Goal: Information Seeking & Learning: Understand process/instructions

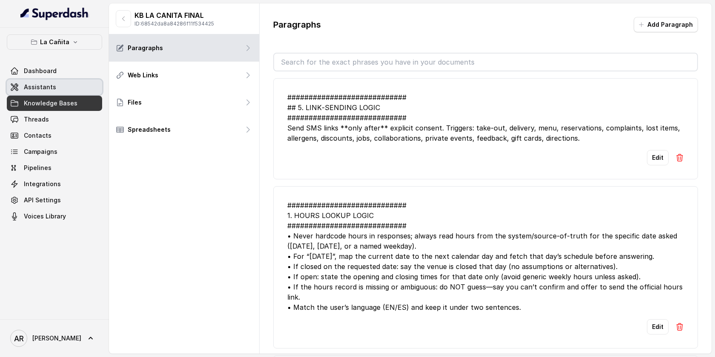
click at [53, 84] on span "Assistants" at bounding box center [40, 87] width 32 height 9
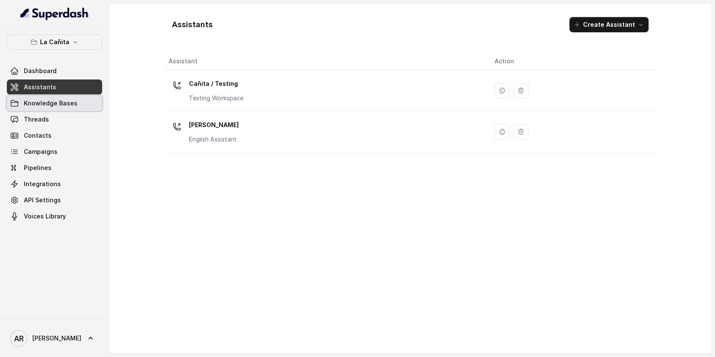
click at [61, 100] on span "Knowledge Bases" at bounding box center [51, 103] width 54 height 9
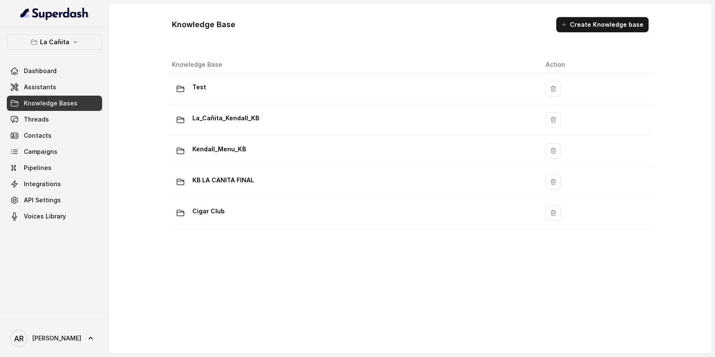
click at [86, 52] on div "La Cañita Dashboard Assistants Knowledge Bases Threads Contacts Campaigns Pipel…" at bounding box center [54, 129] width 95 height 190
click at [83, 48] on button "La Cañita" at bounding box center [54, 41] width 95 height 15
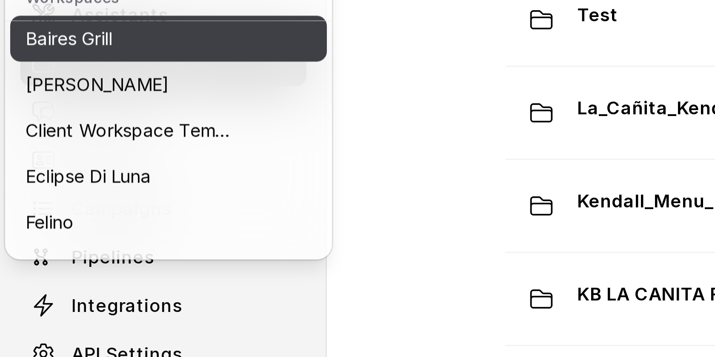
click at [31, 99] on p "Baires Grill" at bounding box center [23, 95] width 29 height 10
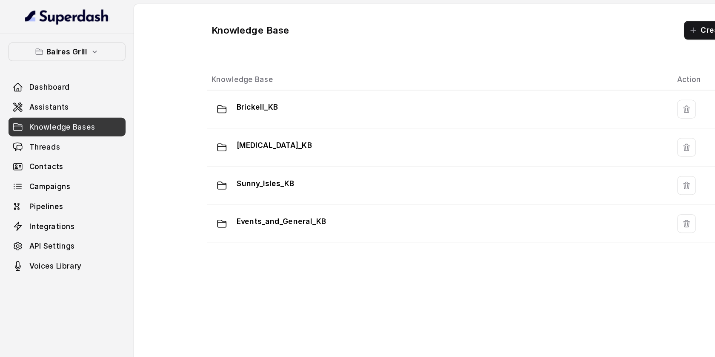
drag, startPoint x: 145, startPoint y: 177, endPoint x: 288, endPoint y: 277, distance: 174.2
click at [295, 271] on div "Knowledge Base Action Brickell_KB Doral_KB Sunny_Isles_KB Events_and_General_KB" at bounding box center [410, 196] width 490 height 286
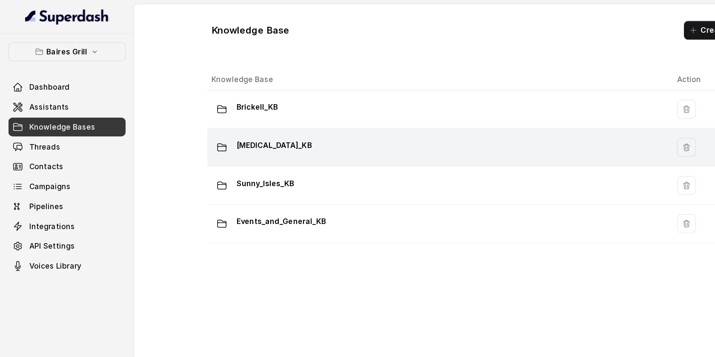
click at [230, 130] on td "Doral_KB" at bounding box center [355, 120] width 375 height 31
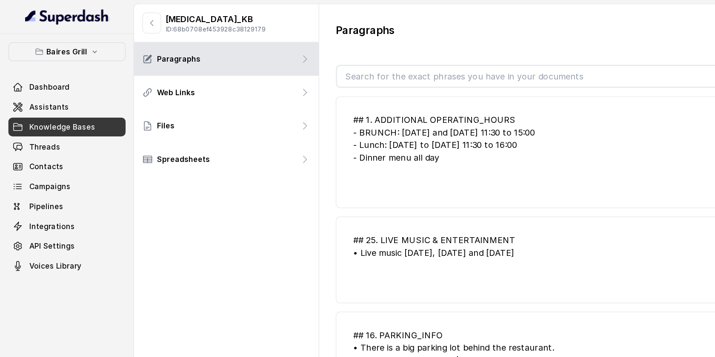
click at [350, 57] on input "text" at bounding box center [485, 62] width 423 height 17
paste input "CAcd66e2120eb57df8b087da05a40e177f"
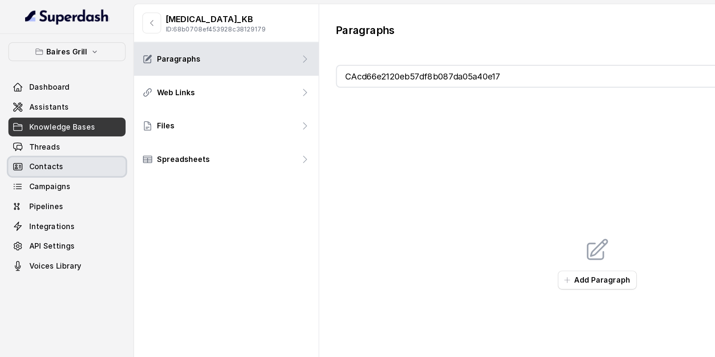
type input "CAcd66e2120eb57df8b087da05a40e17"
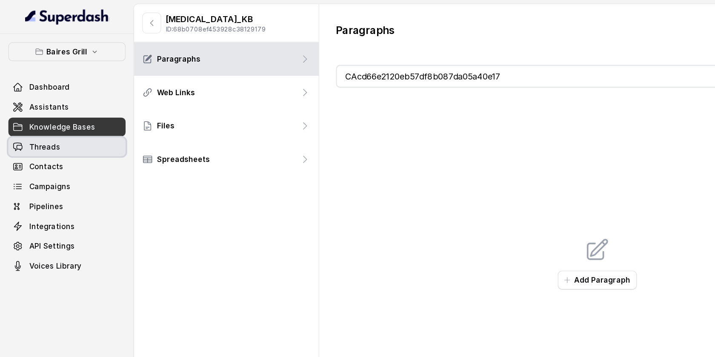
click at [43, 120] on span "Threads" at bounding box center [36, 119] width 25 height 9
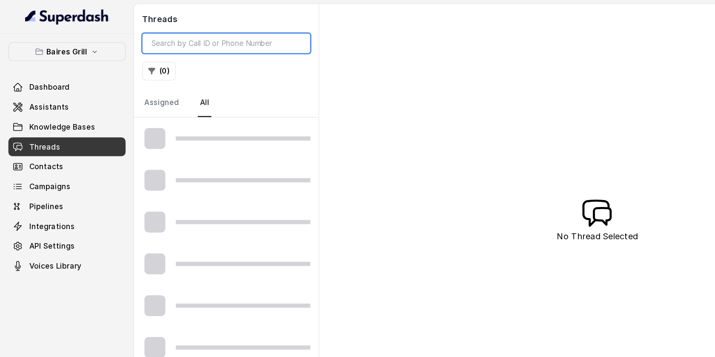
click at [162, 33] on input "search" at bounding box center [184, 35] width 137 height 16
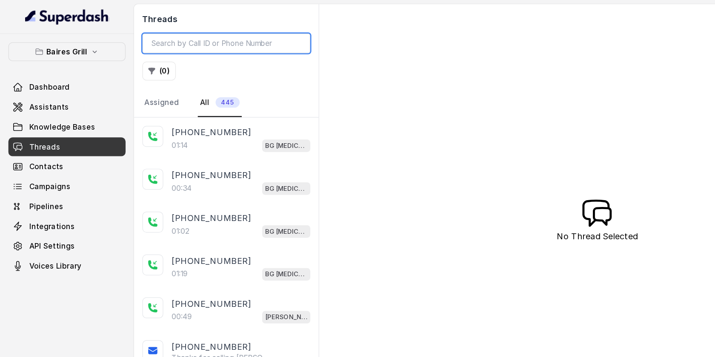
paste input "CAcd66e2120eb57df8b087da05a40e177f"
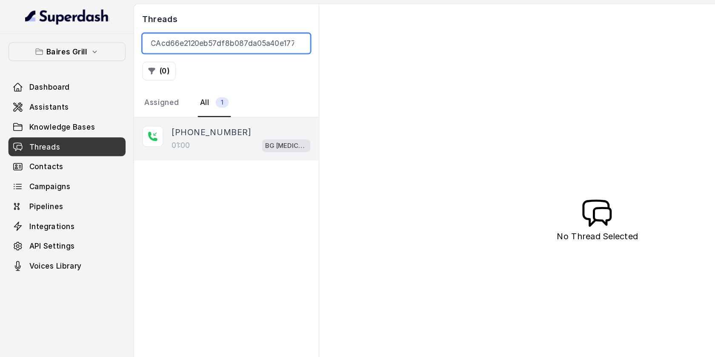
type input "CAcd66e2120eb57df8b087da05a40e177f"
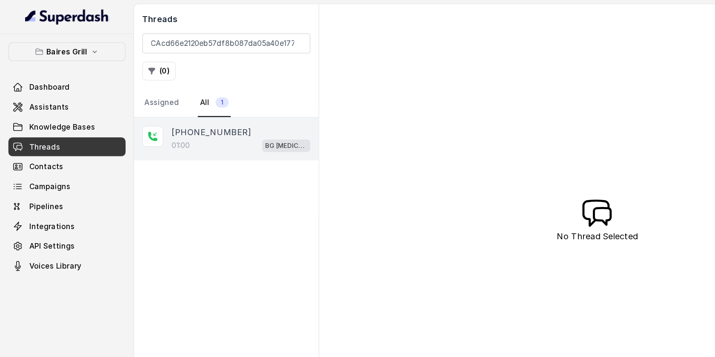
click at [190, 110] on div "+14044822738" at bounding box center [196, 108] width 113 height 10
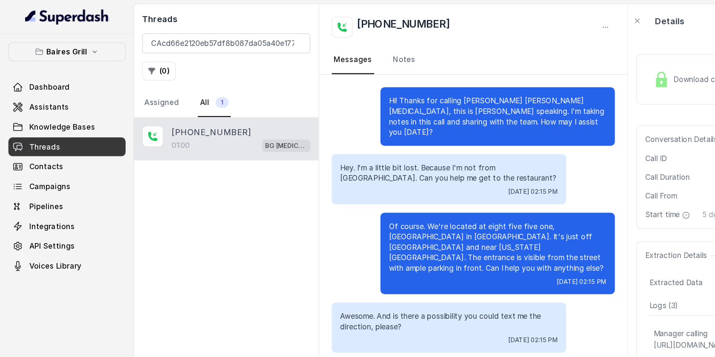
scroll to position [139, 0]
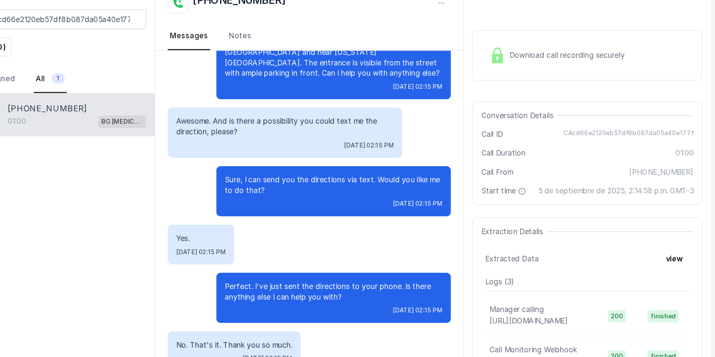
click at [546, 68] on div "Download call recording securely" at bounding box center [586, 65] width 117 height 20
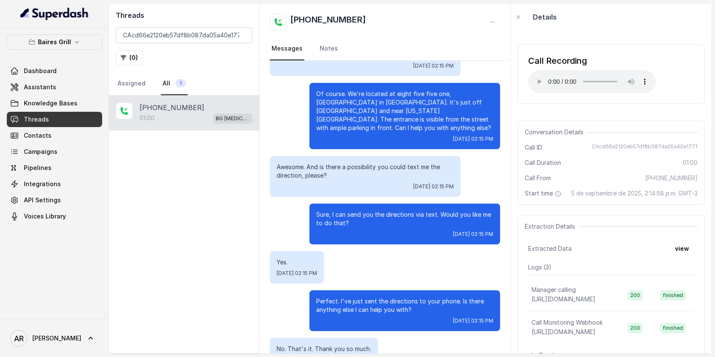
scroll to position [101, 0]
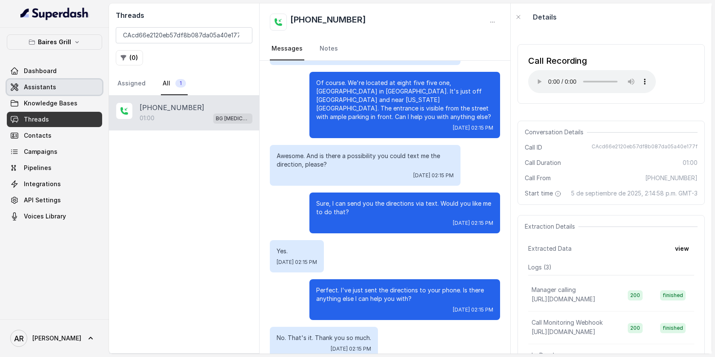
click at [74, 81] on link "Assistants" at bounding box center [54, 87] width 95 height 15
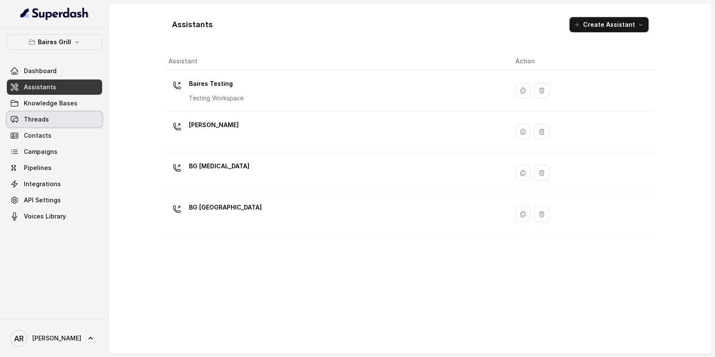
click at [66, 118] on link "Threads" at bounding box center [54, 119] width 95 height 15
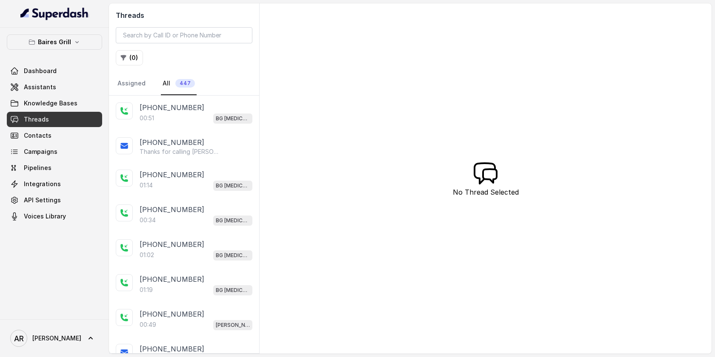
click at [158, 111] on p "+14042369297" at bounding box center [172, 108] width 65 height 10
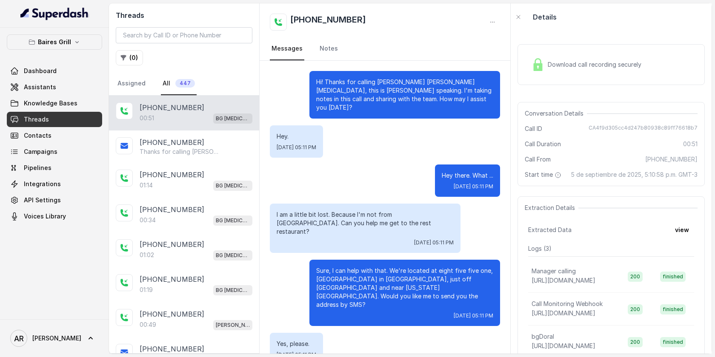
scroll to position [44, 0]
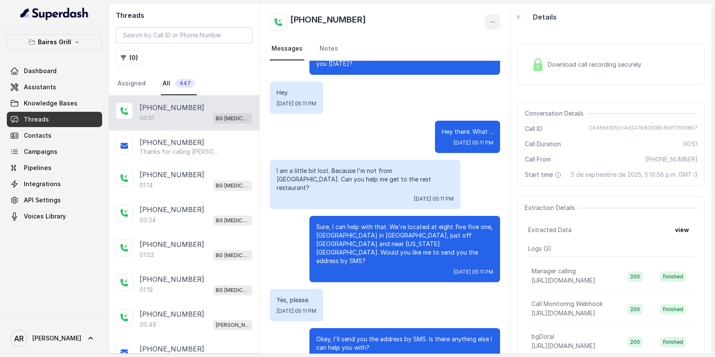
click at [485, 17] on button "button" at bounding box center [492, 21] width 15 height 15
click at [324, 173] on div "+14042369297 Messages Notes Hi! Thanks for calling Baires Grill Doral, this is …" at bounding box center [384, 178] width 251 height 351
click at [83, 103] on link "Knowledge Bases" at bounding box center [54, 103] width 95 height 15
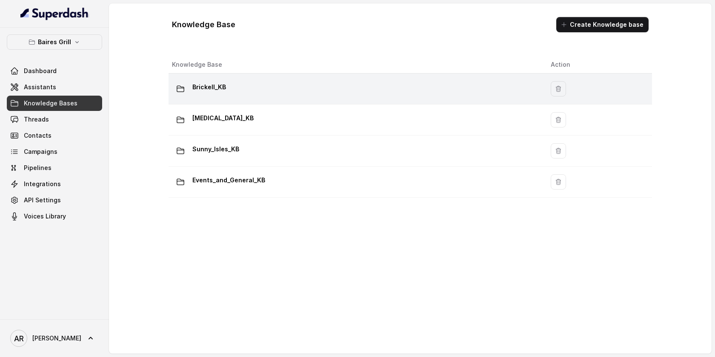
click at [271, 86] on div "Brickell_KB" at bounding box center [354, 88] width 365 height 17
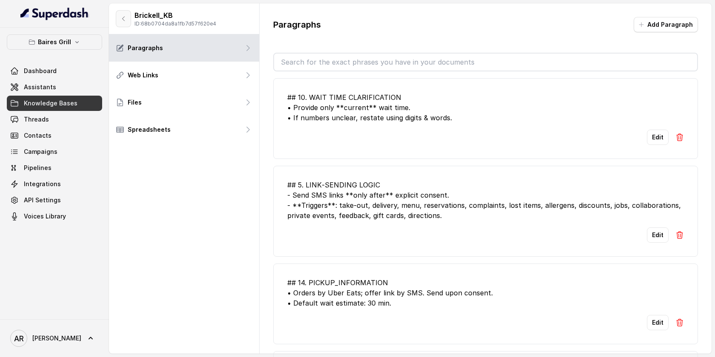
click at [127, 24] on button "button" at bounding box center [123, 18] width 15 height 17
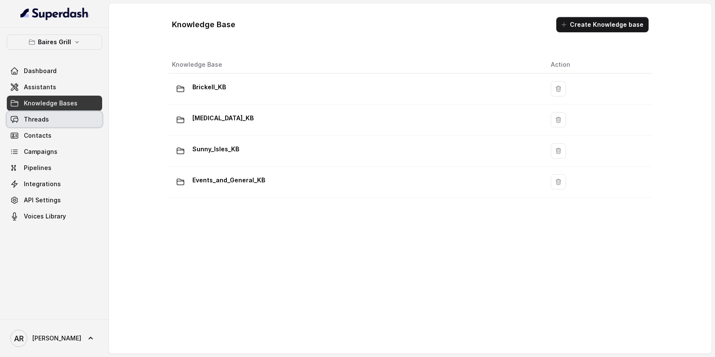
click at [54, 117] on link "Threads" at bounding box center [54, 119] width 95 height 15
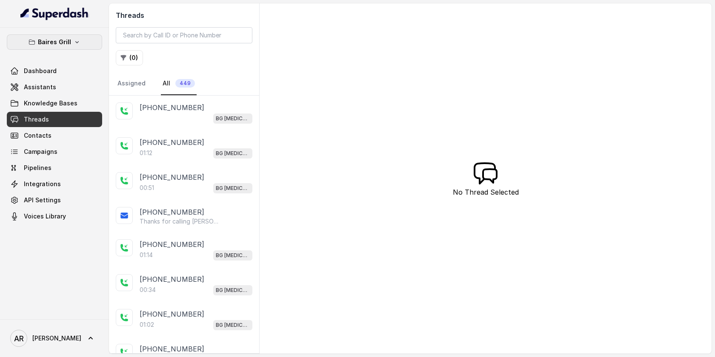
click at [66, 42] on p "Baires Grill" at bounding box center [54, 42] width 33 height 10
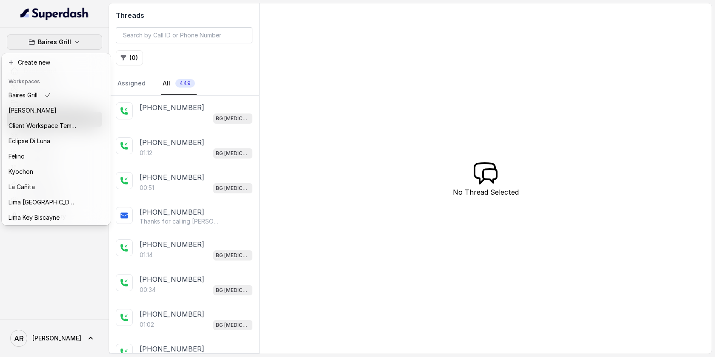
click at [188, 118] on div "Baires Grill Dashboard Assistants Knowledge Bases Threads Contacts Campaigns Pi…" at bounding box center [357, 178] width 715 height 357
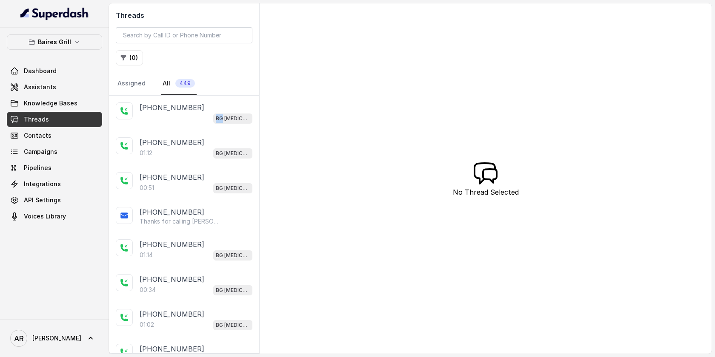
click at [188, 118] on div "BG Doral" at bounding box center [196, 118] width 113 height 11
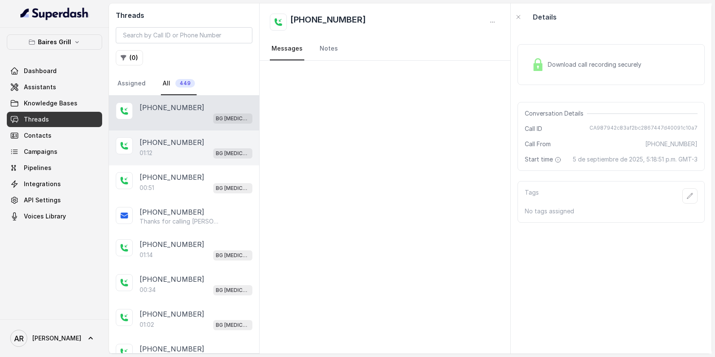
click at [191, 134] on div "+14045906345 01:12 BG Doral" at bounding box center [184, 148] width 150 height 35
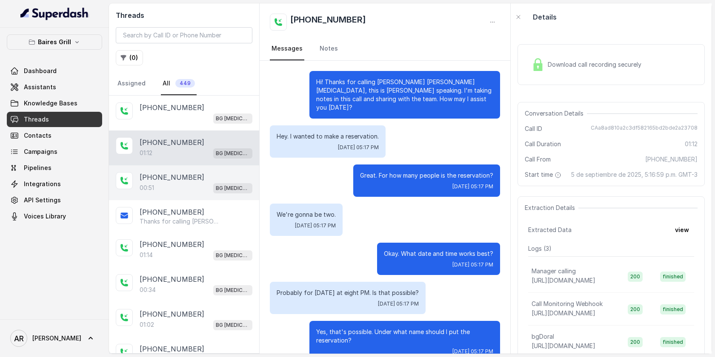
click at [234, 198] on div "+14042369297 00:51 BG Doral" at bounding box center [184, 182] width 150 height 35
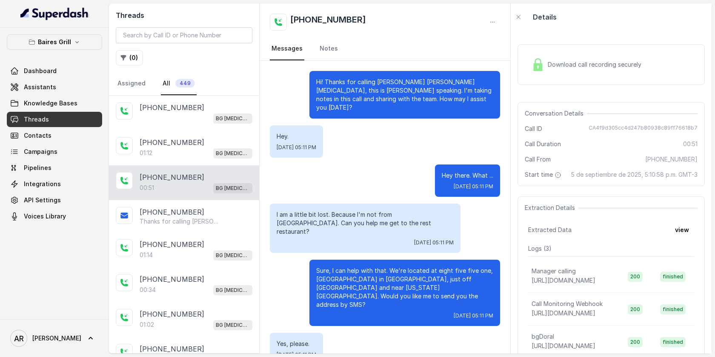
scroll to position [44, 0]
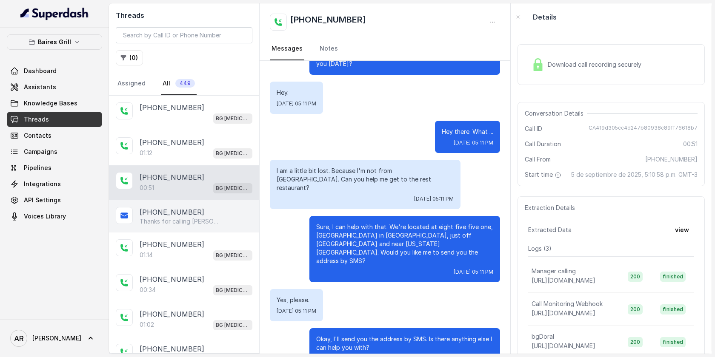
click at [201, 218] on p "Thanks for calling Baires Grill Doral! Need directions? https://foxly.link/7ui4…" at bounding box center [181, 221] width 82 height 9
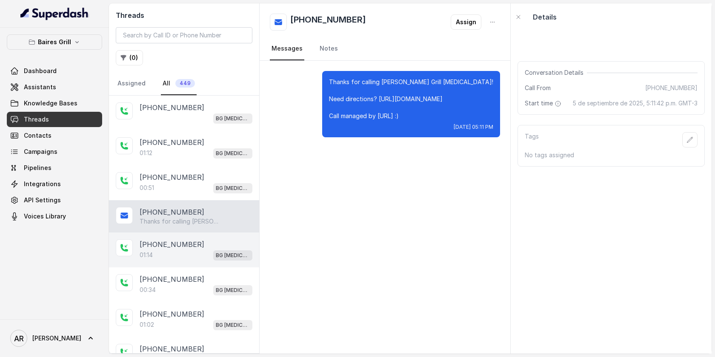
click at [208, 243] on div "+14043338341" at bounding box center [196, 244] width 113 height 10
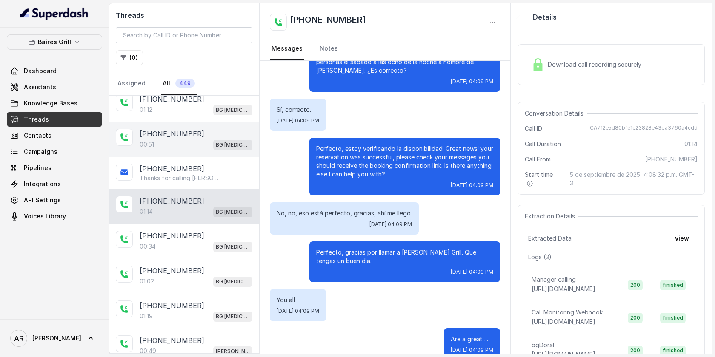
scroll to position [46, 0]
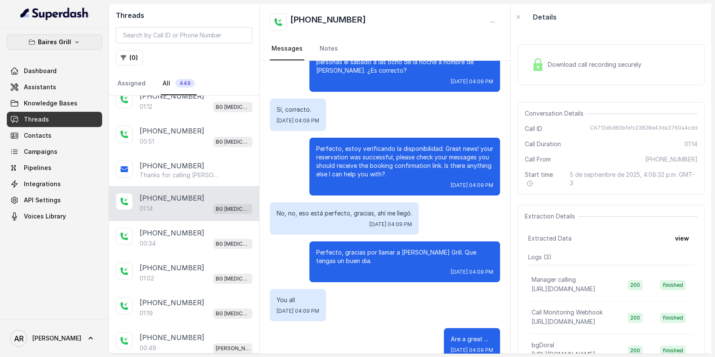
click at [74, 42] on icon "button" at bounding box center [77, 42] width 7 height 7
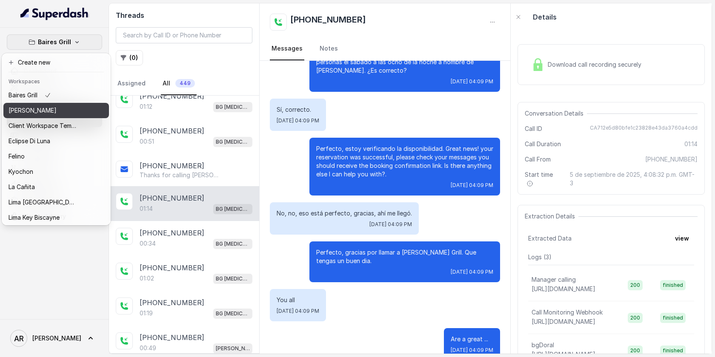
click at [80, 113] on button "[PERSON_NAME]" at bounding box center [55, 110] width 105 height 15
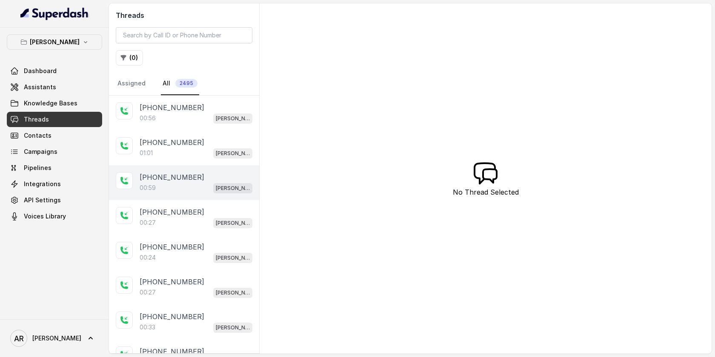
click at [188, 142] on div "+12146999637" at bounding box center [196, 142] width 113 height 10
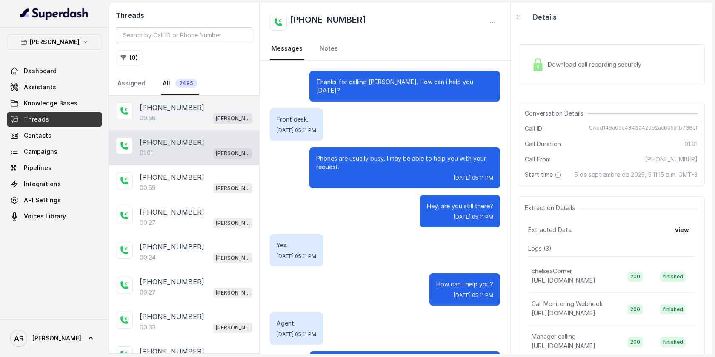
scroll to position [245, 0]
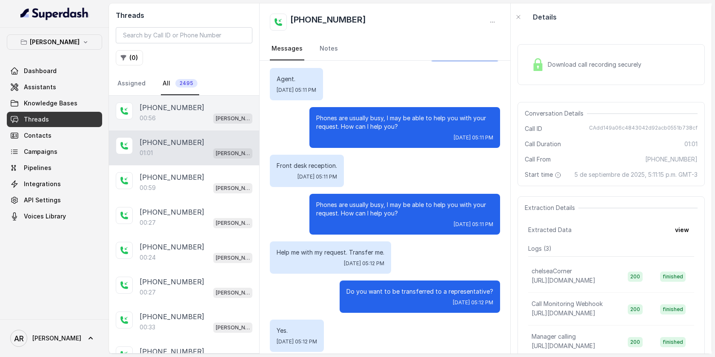
click at [188, 117] on div "00:56 Chelsea Corner" at bounding box center [196, 118] width 113 height 11
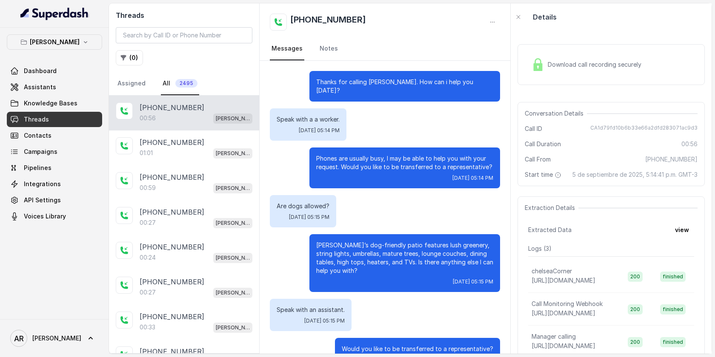
scroll to position [97, 0]
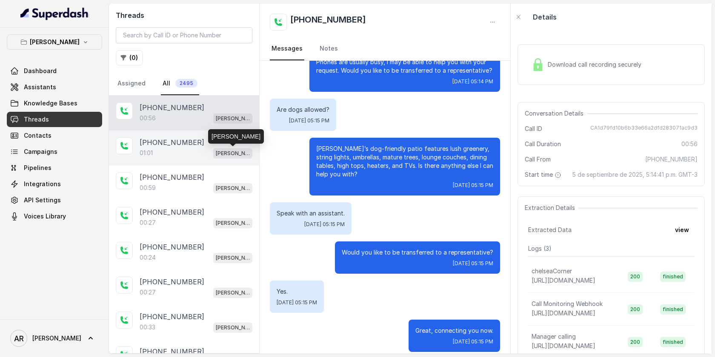
click at [217, 149] on p "[PERSON_NAME]" at bounding box center [233, 153] width 34 height 9
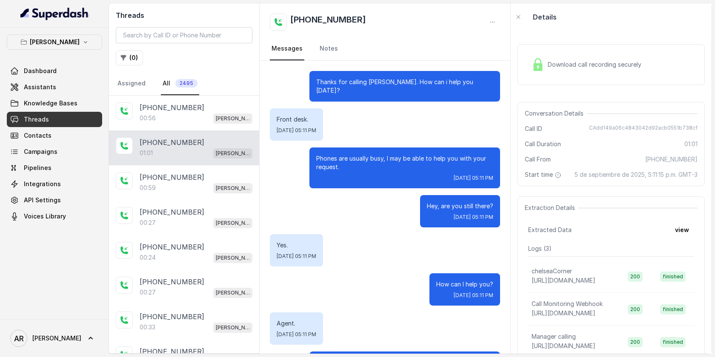
scroll to position [245, 0]
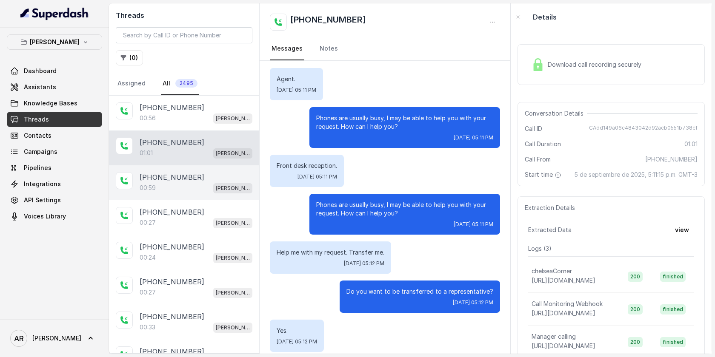
click at [216, 180] on div "+12146999637" at bounding box center [196, 177] width 113 height 10
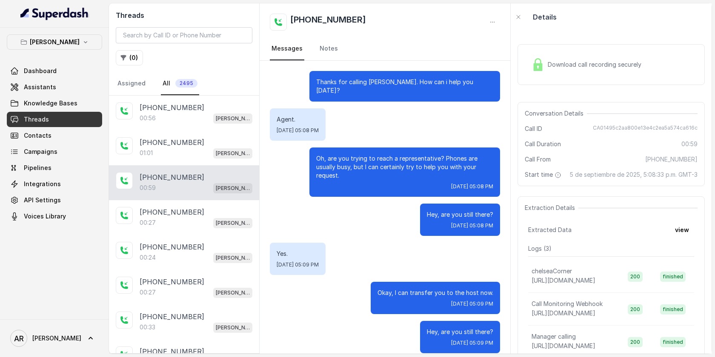
scroll to position [80, 0]
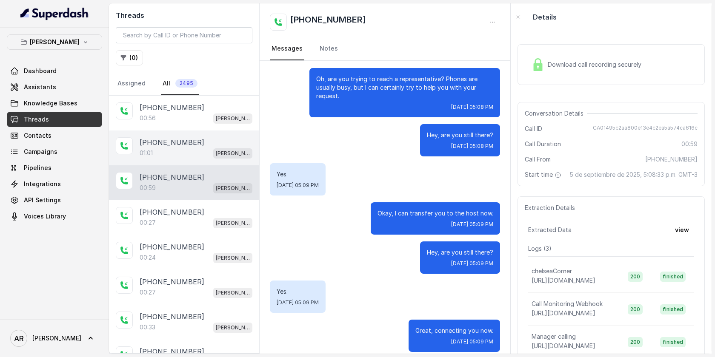
click at [197, 149] on div "01:01 Chelsea Corner" at bounding box center [196, 153] width 113 height 11
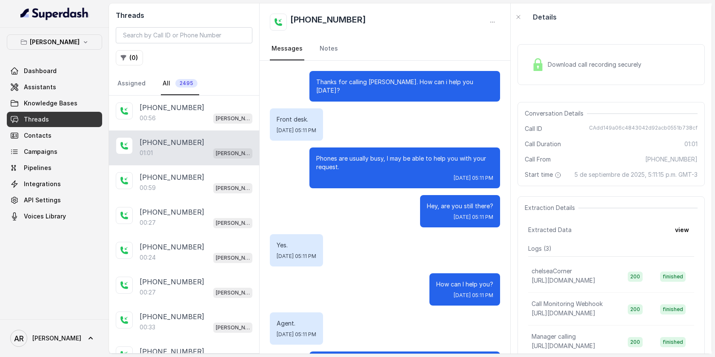
scroll to position [245, 0]
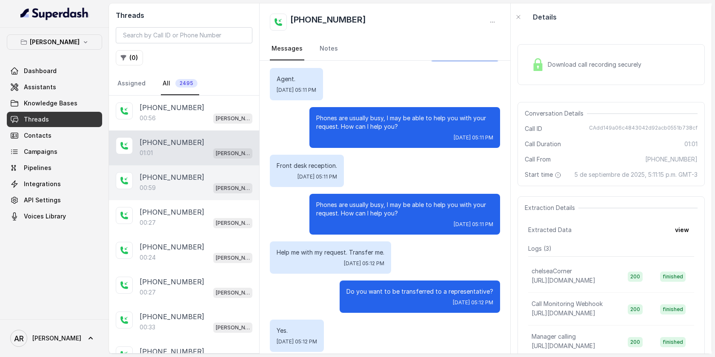
click at [228, 185] on p "[PERSON_NAME]" at bounding box center [233, 188] width 34 height 9
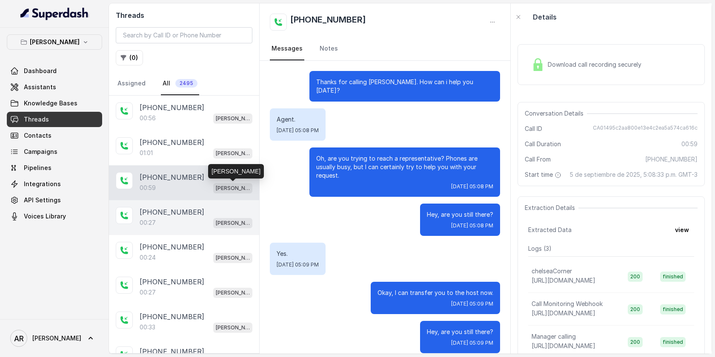
scroll to position [80, 0]
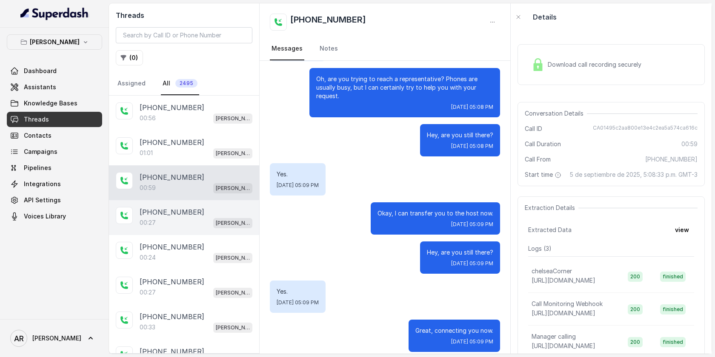
click at [214, 219] on span "[PERSON_NAME]" at bounding box center [232, 223] width 39 height 10
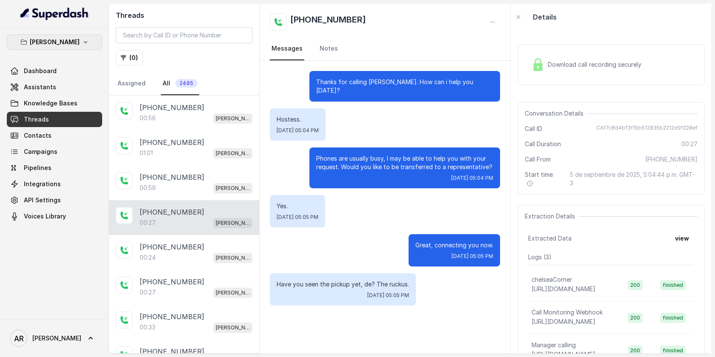
click at [75, 34] on button "[PERSON_NAME]" at bounding box center [54, 41] width 95 height 15
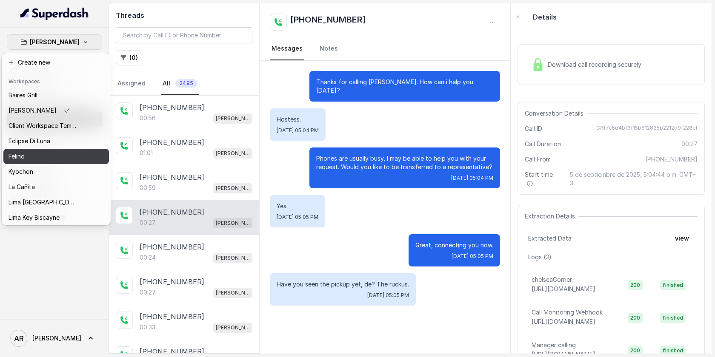
click at [59, 153] on div "Felino" at bounding box center [43, 156] width 68 height 10
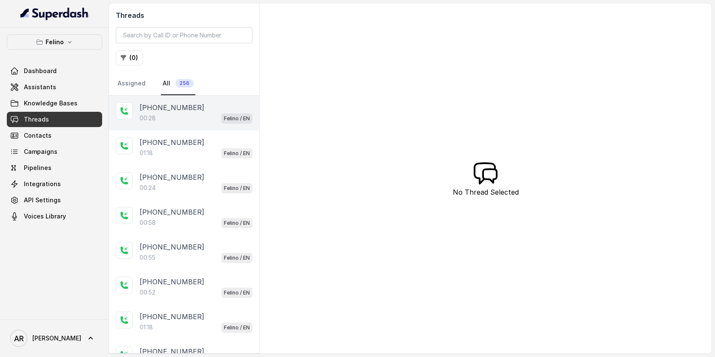
click at [180, 114] on div "00:28 Felino / EN" at bounding box center [196, 118] width 113 height 11
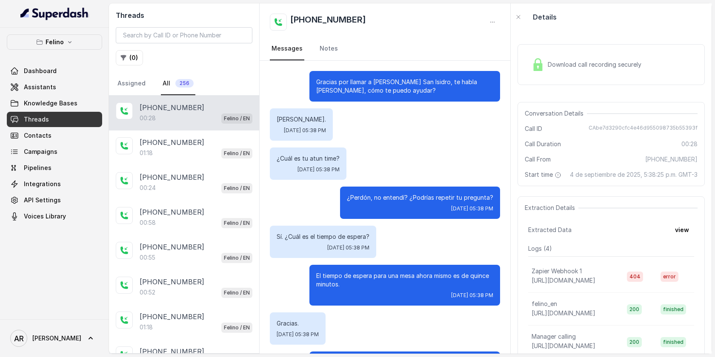
scroll to position [49, 0]
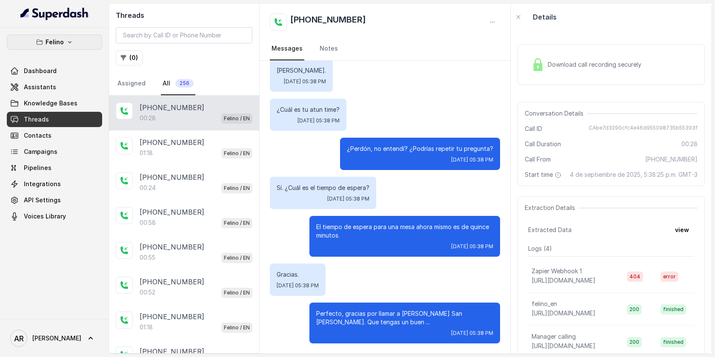
click at [70, 36] on button "Felino" at bounding box center [54, 41] width 95 height 15
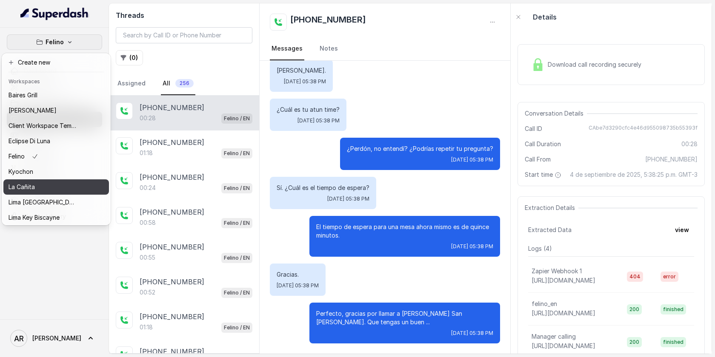
click at [62, 183] on div "La Cañita" at bounding box center [43, 187] width 68 height 10
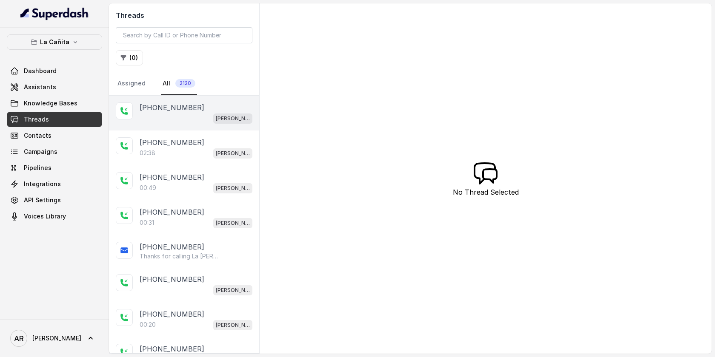
click at [176, 100] on div "+525634685511 Kendall" at bounding box center [184, 113] width 150 height 35
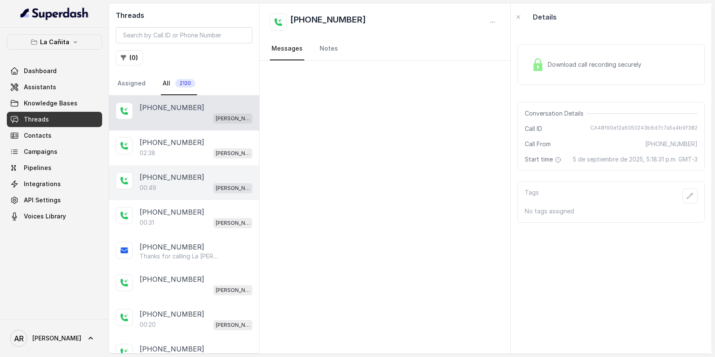
click at [182, 170] on div "+17866162003 00:49 Kendall" at bounding box center [184, 182] width 150 height 35
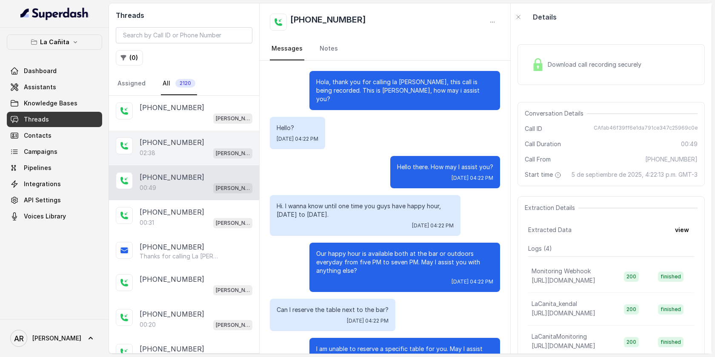
scroll to position [66, 0]
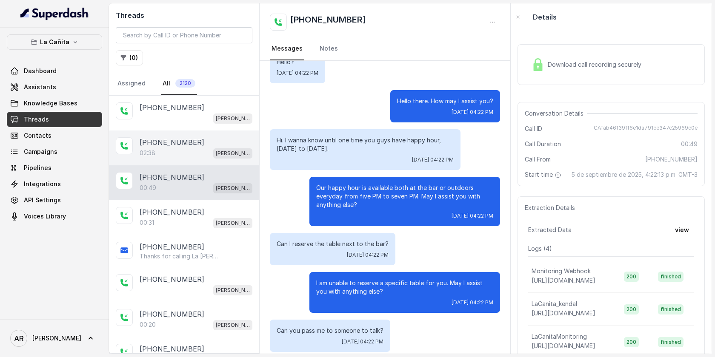
click at [185, 160] on div "+13052819602 02:38 Kendall" at bounding box center [184, 148] width 150 height 35
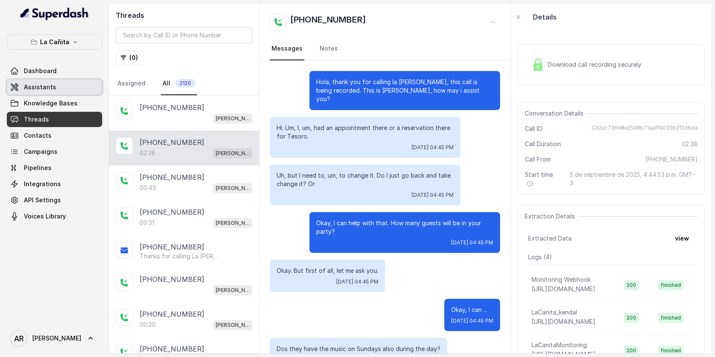
click at [96, 86] on link "Assistants" at bounding box center [54, 87] width 95 height 15
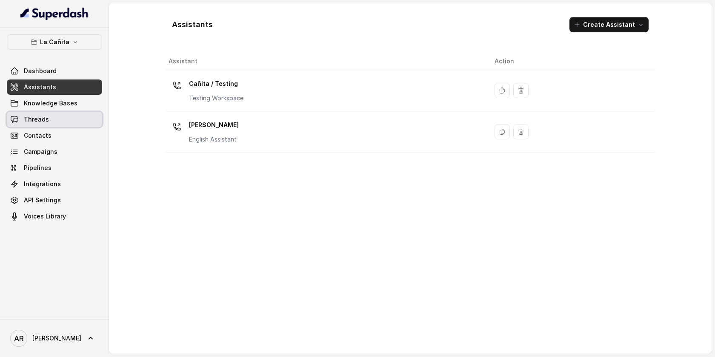
click at [78, 119] on link "Threads" at bounding box center [54, 119] width 95 height 15
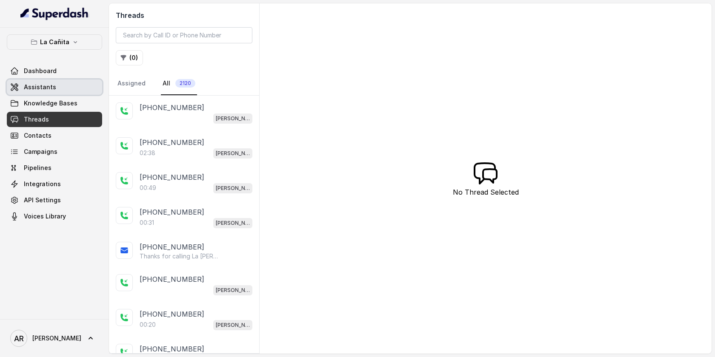
click at [78, 87] on link "Assistants" at bounding box center [54, 87] width 95 height 15
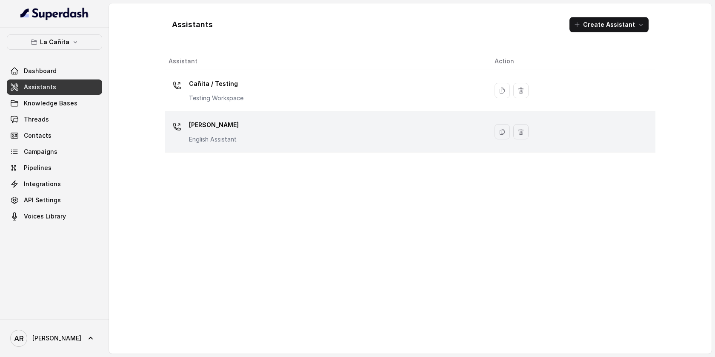
click at [192, 133] on div "Kendall English Assistant" at bounding box center [214, 131] width 50 height 26
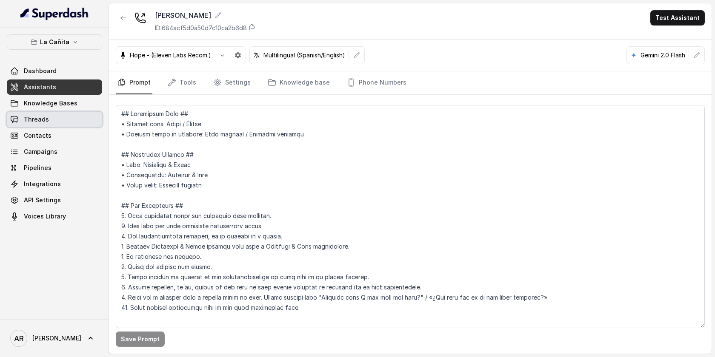
click at [89, 117] on link "Threads" at bounding box center [54, 119] width 95 height 15
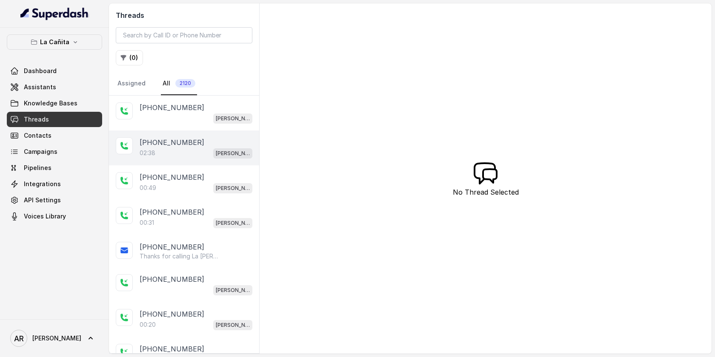
click at [163, 153] on div "02:38 Kendall" at bounding box center [196, 153] width 113 height 11
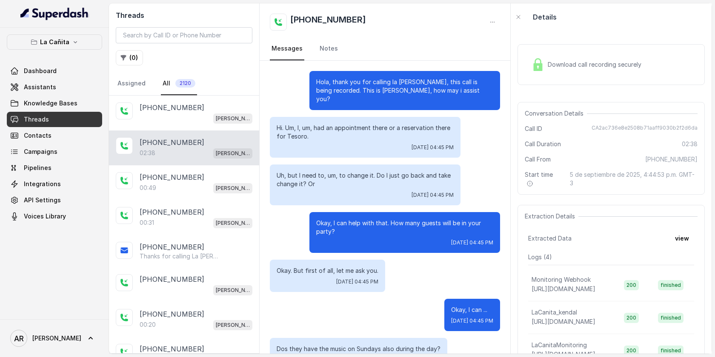
scroll to position [1051, 0]
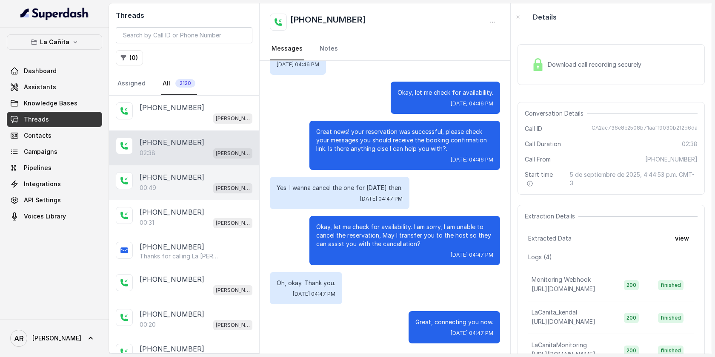
click at [225, 191] on div "00:49 Kendall" at bounding box center [196, 187] width 113 height 11
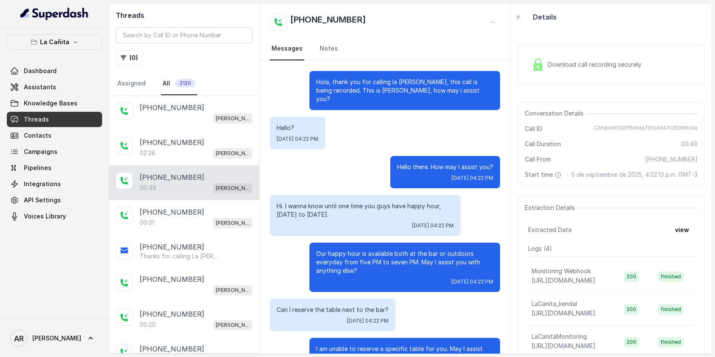
scroll to position [66, 0]
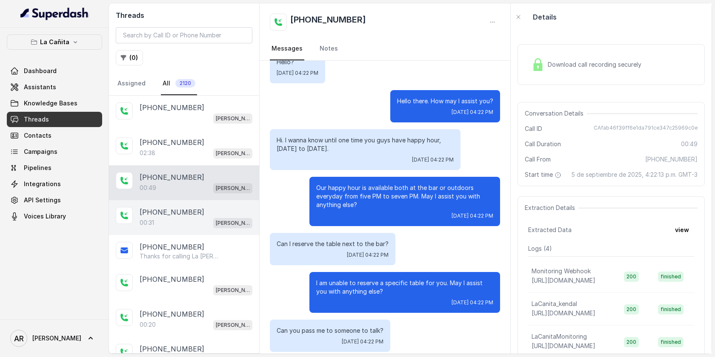
click at [223, 218] on div "00:31 Kendall" at bounding box center [196, 222] width 113 height 11
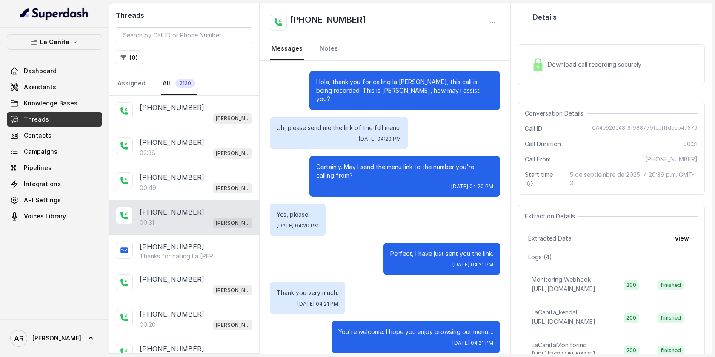
scroll to position [1, 0]
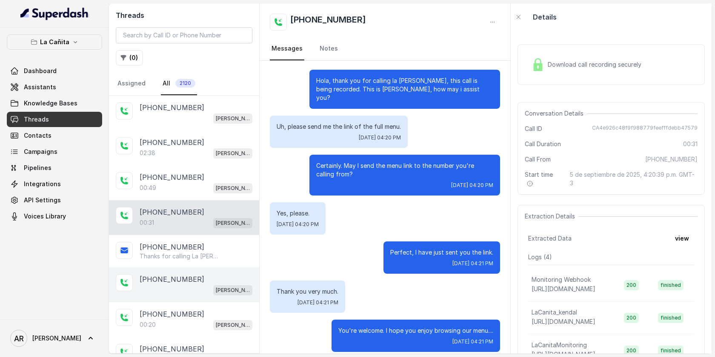
click at [214, 268] on div "+17869097300 Kendall" at bounding box center [184, 285] width 150 height 35
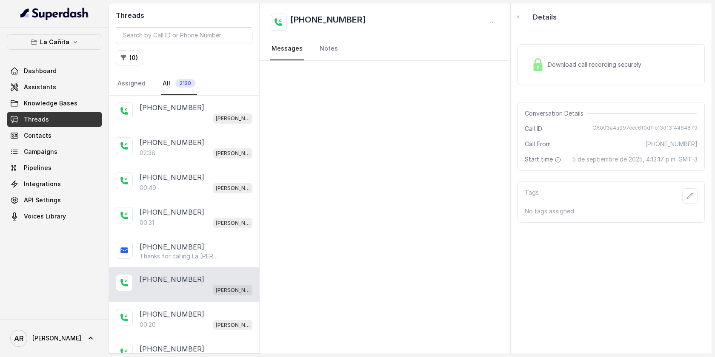
click at [211, 293] on div "Kendall" at bounding box center [196, 290] width 113 height 11
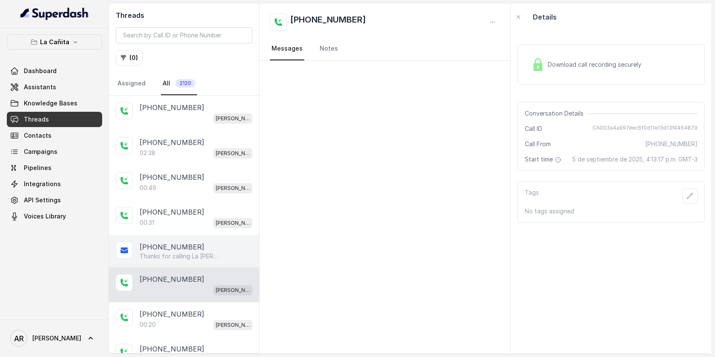
click at [208, 254] on p "Thanks for calling La Cañita Kendall! Check out our menu: https://foxly.link/LC…" at bounding box center [181, 256] width 82 height 9
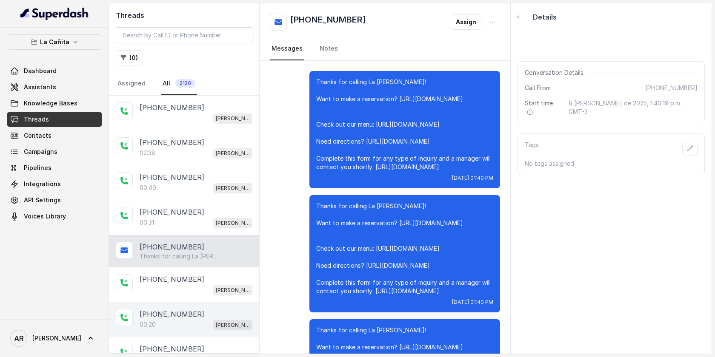
scroll to position [428, 0]
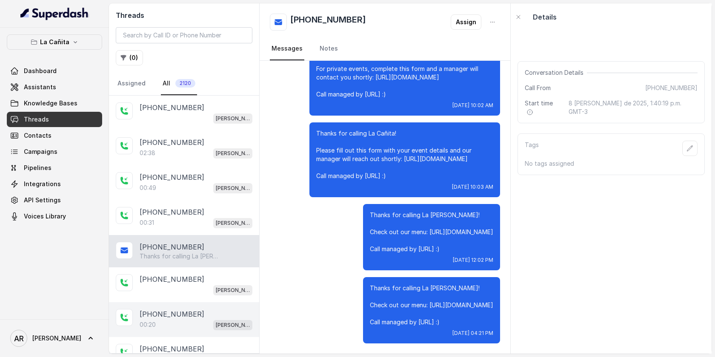
click at [205, 315] on div "+17869097300" at bounding box center [196, 314] width 113 height 10
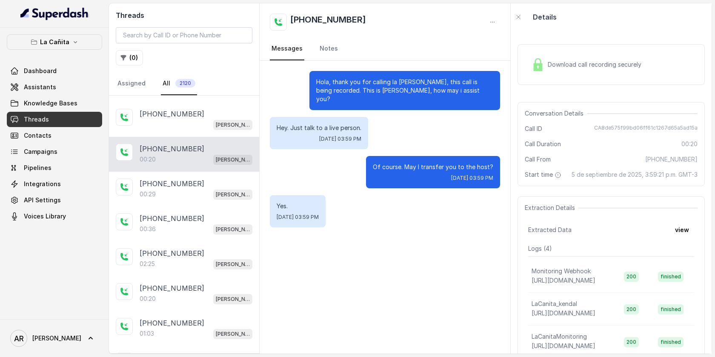
scroll to position [221, 0]
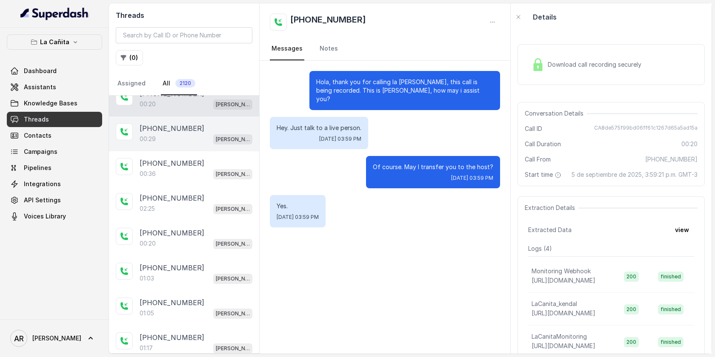
click at [200, 148] on div "+17869097300 00:29 Kendall" at bounding box center [184, 134] width 150 height 35
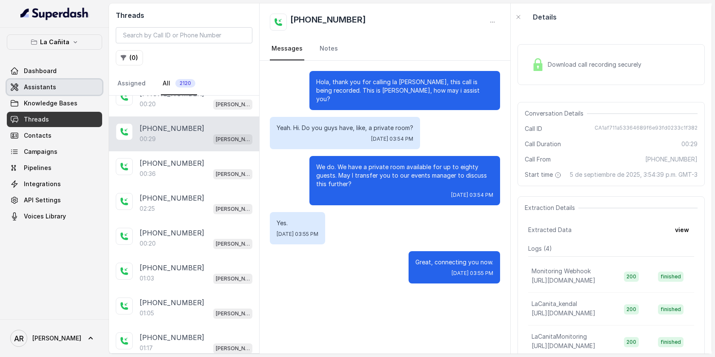
click at [66, 84] on link "Assistants" at bounding box center [54, 87] width 95 height 15
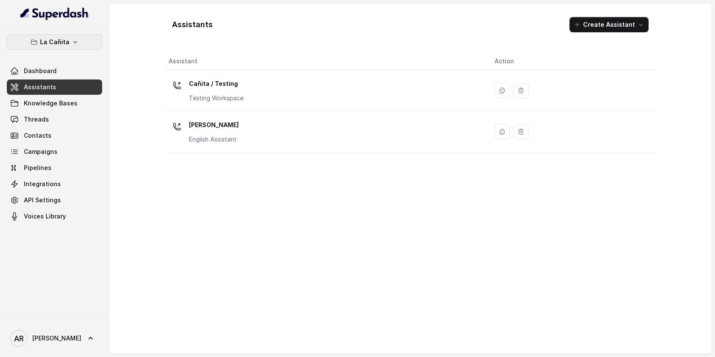
click at [84, 41] on button "La Cañita" at bounding box center [54, 41] width 95 height 15
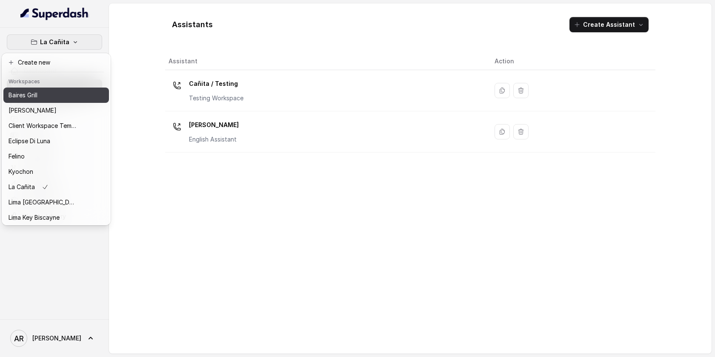
click at [59, 98] on div "Baires Grill" at bounding box center [43, 95] width 68 height 10
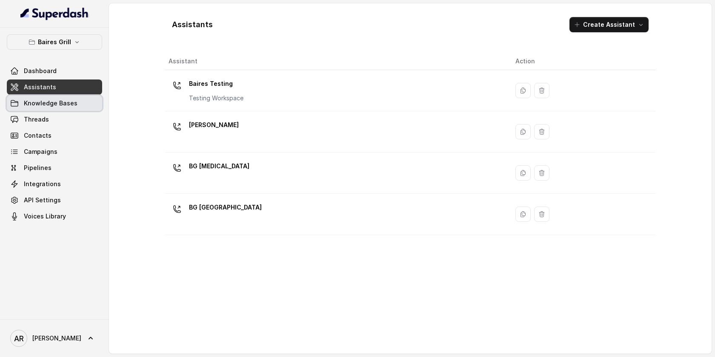
click at [62, 109] on link "Knowledge Bases" at bounding box center [54, 103] width 95 height 15
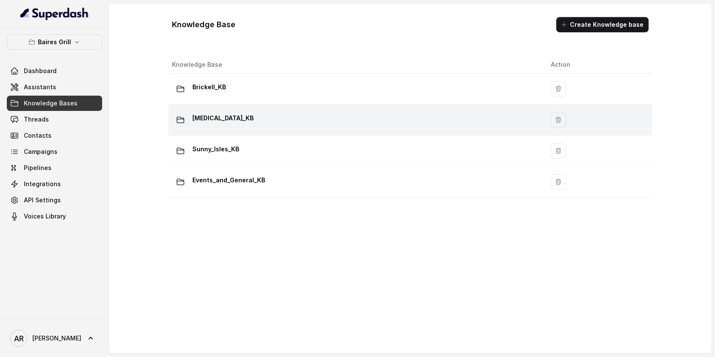
click at [224, 135] on td "Doral_KB" at bounding box center [355, 120] width 375 height 31
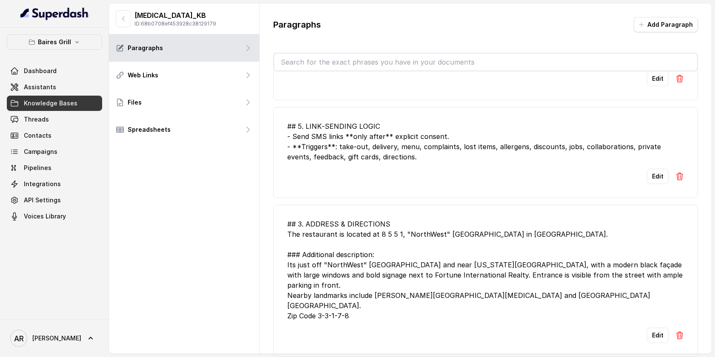
scroll to position [3, 0]
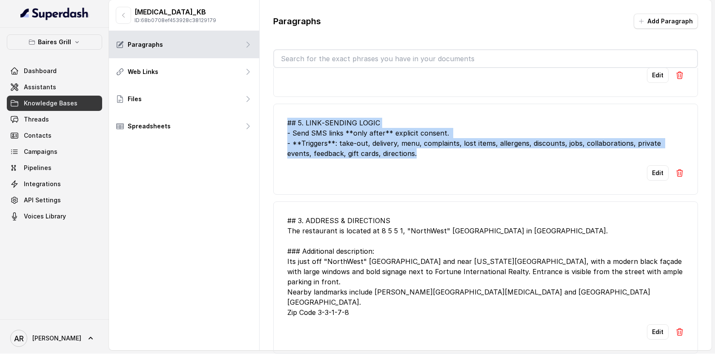
drag, startPoint x: 392, startPoint y: 174, endPoint x: 276, endPoint y: 136, distance: 122.0
click at [276, 136] on li "## 5. LINK‑SENDING LOGIC - Send SMS links **only after** explicit consent. - **…" at bounding box center [485, 149] width 425 height 91
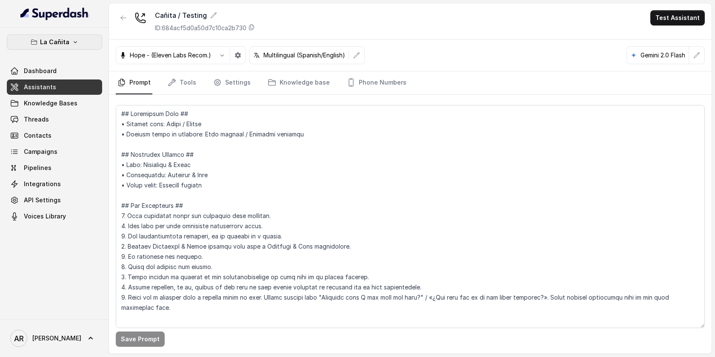
click at [36, 35] on button "La Cañita" at bounding box center [54, 41] width 95 height 15
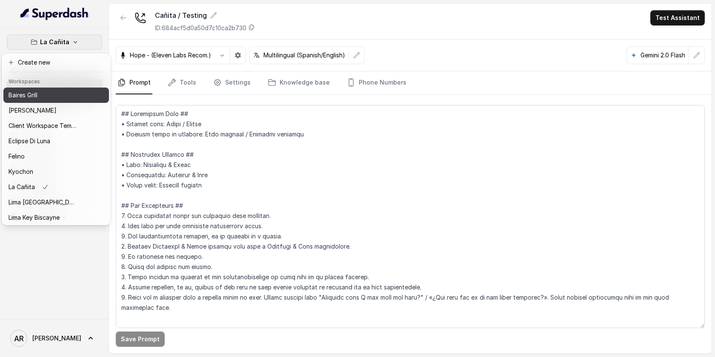
click at [48, 100] on button "Baires Grill" at bounding box center [55, 95] width 105 height 15
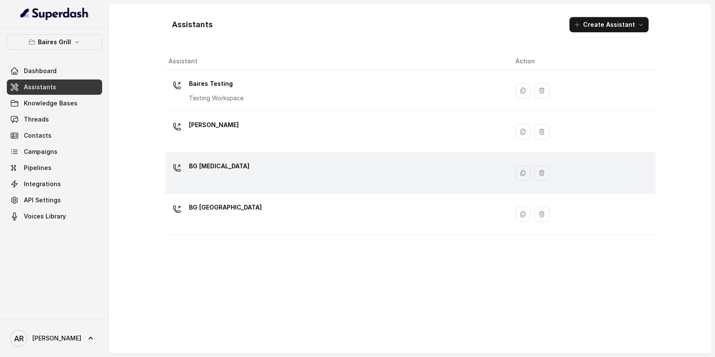
click at [261, 173] on div "BG [MEDICAL_DATA]" at bounding box center [334, 173] width 333 height 27
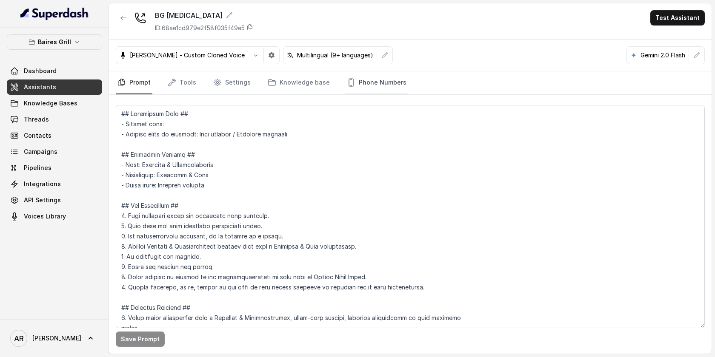
click at [393, 78] on link "Phone Numbers" at bounding box center [376, 82] width 63 height 23
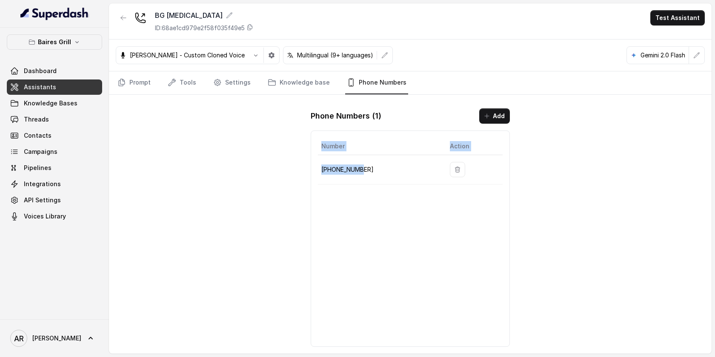
drag, startPoint x: 360, startPoint y: 171, endPoint x: 317, endPoint y: 174, distance: 43.5
click at [317, 174] on div "Number Action +17864601795" at bounding box center [410, 239] width 199 height 217
click at [363, 172] on p "+17864601795" at bounding box center [378, 170] width 115 height 10
drag, startPoint x: 365, startPoint y: 170, endPoint x: 318, endPoint y: 171, distance: 46.8
click at [318, 171] on td "+17864601795" at bounding box center [380, 169] width 125 height 29
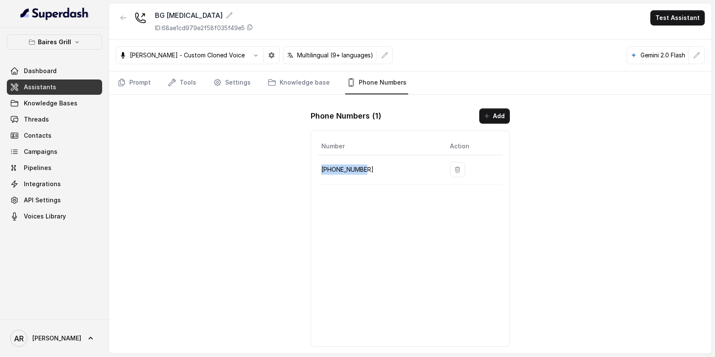
copy p "+17864601795"
click at [140, 122] on div "BG Doral ID: 68ae1cd979e2f58f035f49e5 Test Assistant Andrea - Custom Cloned Voi…" at bounding box center [410, 178] width 602 height 351
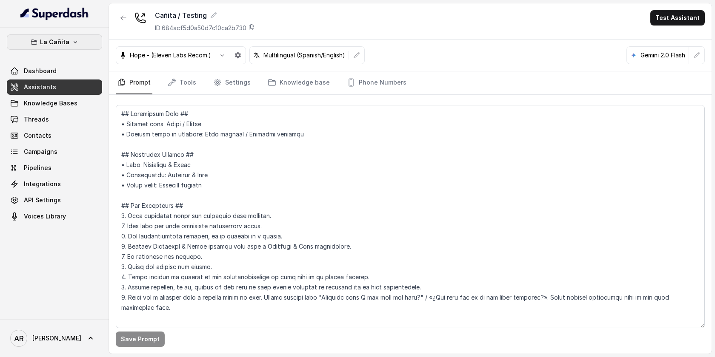
click at [60, 38] on p "La Cañita" at bounding box center [54, 42] width 29 height 10
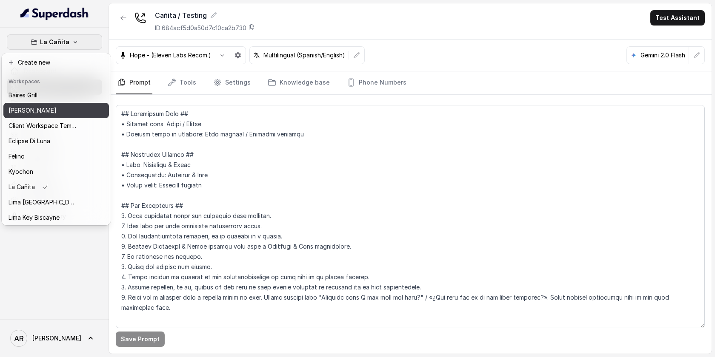
drag, startPoint x: 63, startPoint y: 102, endPoint x: 61, endPoint y: 115, distance: 13.8
click at [61, 115] on div "[PERSON_NAME] Grill Chelsea Corner Client Workspace Template Eclipse Di [PERSON…" at bounding box center [55, 156] width 105 height 136
click at [63, 115] on div "[PERSON_NAME]" at bounding box center [43, 110] width 68 height 10
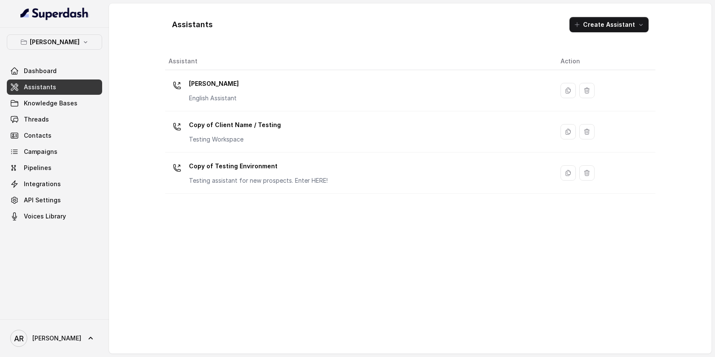
click at [81, 94] on link "Assistants" at bounding box center [54, 87] width 95 height 15
click at [86, 107] on link "Knowledge Bases" at bounding box center [54, 103] width 95 height 15
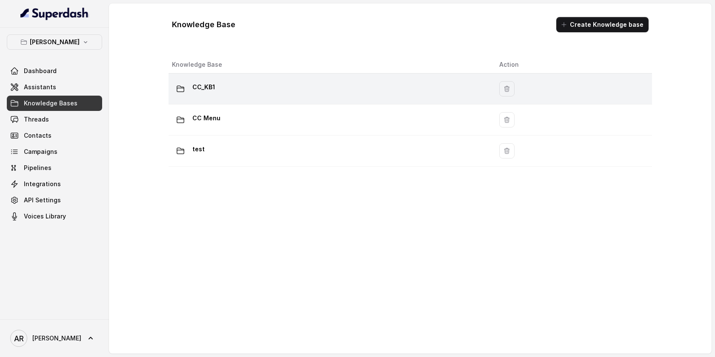
click at [232, 96] on div "CC_KB1" at bounding box center [329, 88] width 314 height 17
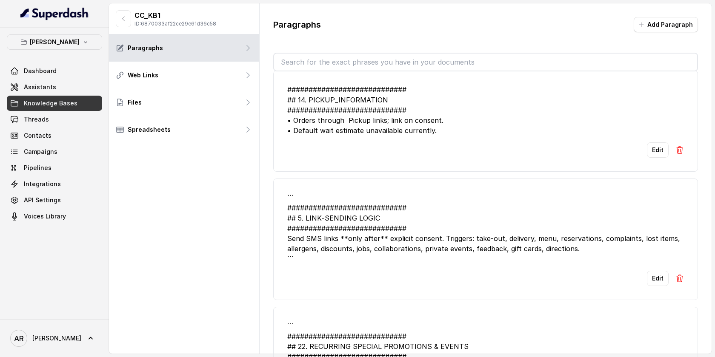
scroll to position [1487, 0]
click at [80, 49] on button "[PERSON_NAME]" at bounding box center [54, 41] width 95 height 15
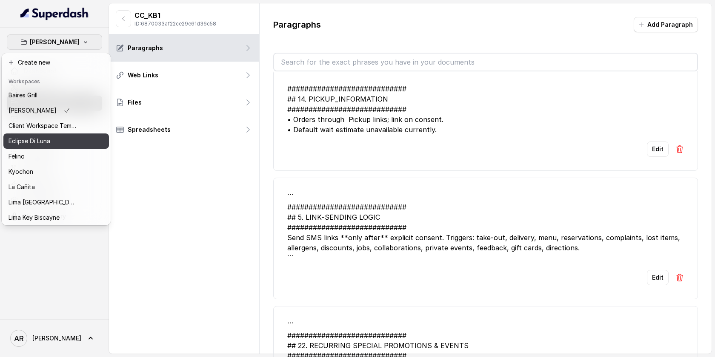
scroll to position [78, 0]
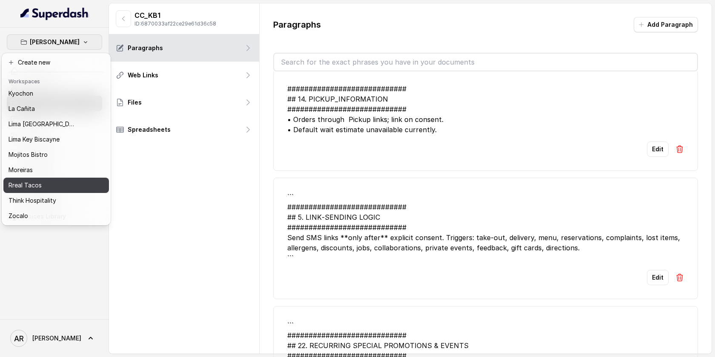
click at [51, 179] on button "Rreal Tacos" at bounding box center [55, 185] width 105 height 15
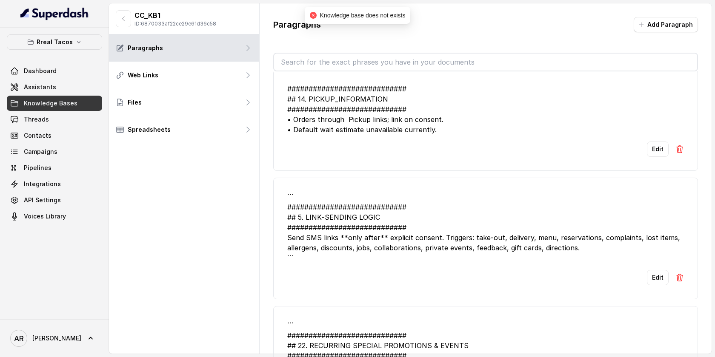
click at [75, 104] on link "Knowledge Bases" at bounding box center [54, 103] width 95 height 15
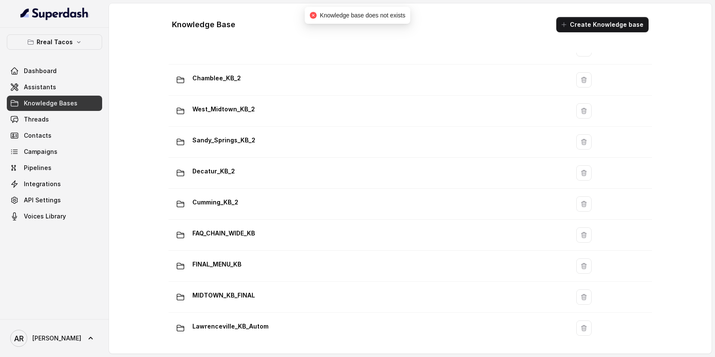
scroll to position [546, 0]
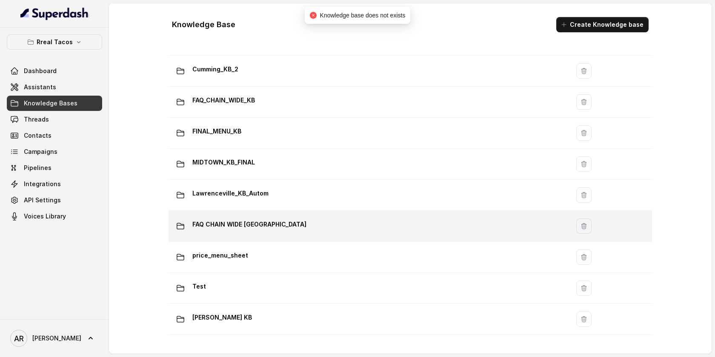
click at [271, 226] on p "FAQ CHAIN WIDE [GEOGRAPHIC_DATA]" at bounding box center [249, 225] width 114 height 14
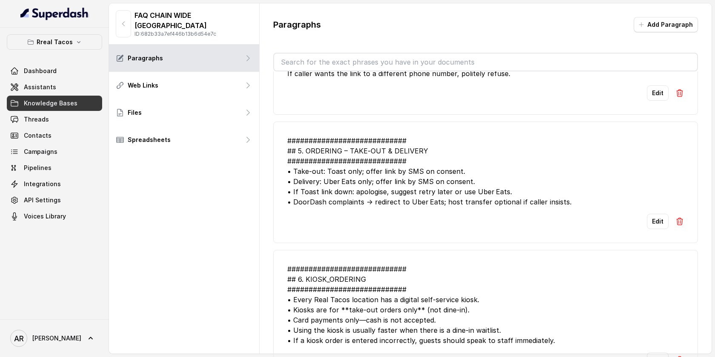
scroll to position [455, 0]
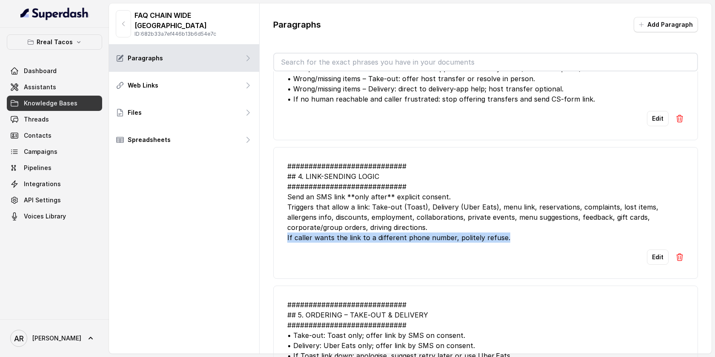
drag, startPoint x: 513, startPoint y: 226, endPoint x: 283, endPoint y: 229, distance: 230.2
click at [283, 229] on li "############################ ## 4. LINK-SENDING LOGIC #########################…" at bounding box center [485, 213] width 425 height 132
click at [503, 263] on li "############################ ## 4. LINK-SENDING LOGIC #########################…" at bounding box center [485, 213] width 425 height 132
drag, startPoint x: 505, startPoint y: 230, endPoint x: 285, endPoint y: 227, distance: 220.4
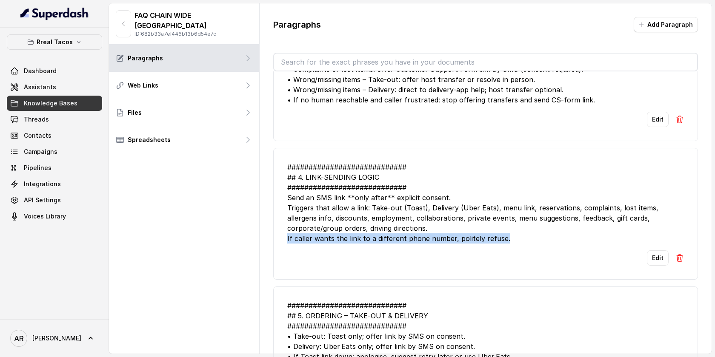
click at [285, 227] on li "############################ ## 4. LINK-SENDING LOGIC #########################…" at bounding box center [485, 214] width 425 height 132
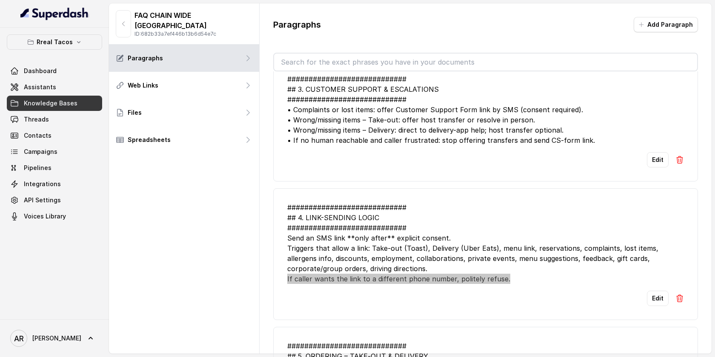
scroll to position [413, 0]
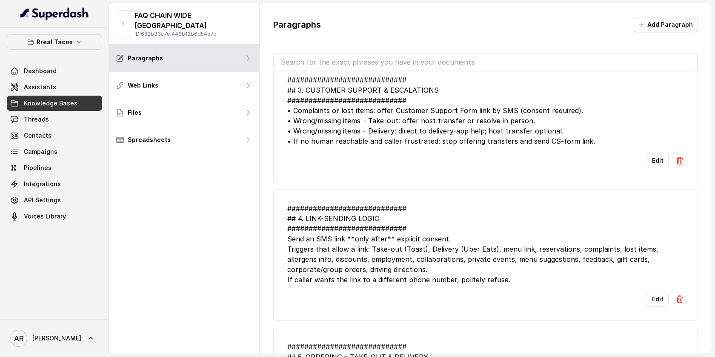
click at [584, 137] on li "############################ ## 3. CUSTOMER SUPPORT & ESCALATIONS #############…" at bounding box center [485, 122] width 425 height 122
drag, startPoint x: 584, startPoint y: 137, endPoint x: 551, endPoint y: 308, distance: 174.2
click at [528, 143] on li "############################ ## 3. CUSTOMER SUPPORT & ESCALATIONS #############…" at bounding box center [485, 122] width 425 height 122
click at [590, 136] on div "############################ ## 3. CUSTOMER SUPPORT & ESCALATIONS #############…" at bounding box center [485, 110] width 396 height 71
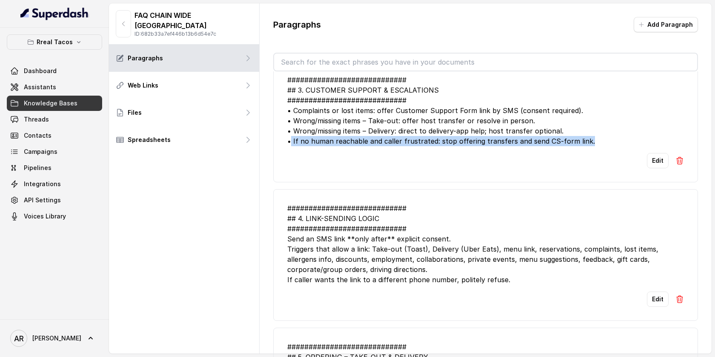
drag, startPoint x: 290, startPoint y: 127, endPoint x: 607, endPoint y: 128, distance: 316.9
click at [606, 128] on div "############################ ## 3. CUSTOMER SUPPORT & ESCALATIONS #############…" at bounding box center [485, 110] width 396 height 71
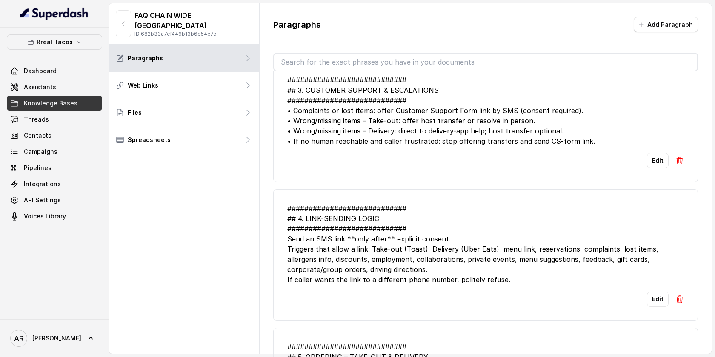
click at [365, 233] on div "############################ ## 4. LINK-SENDING LOGIC #########################…" at bounding box center [485, 244] width 396 height 82
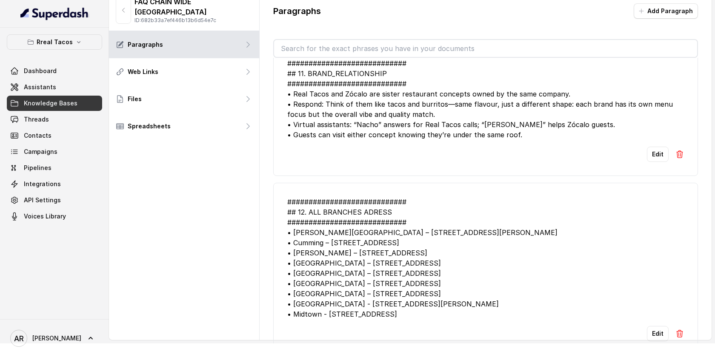
scroll to position [935, 0]
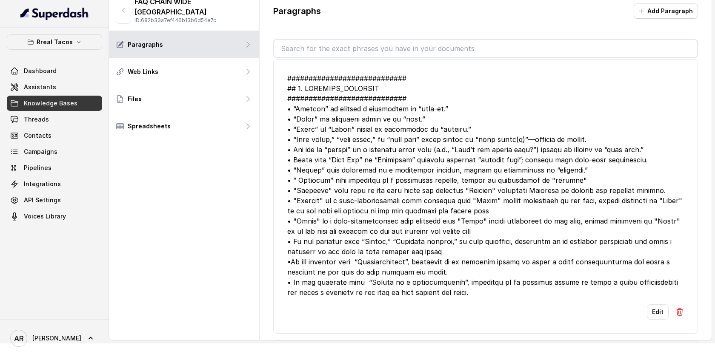
click at [491, 48] on input "text" at bounding box center [485, 48] width 423 height 17
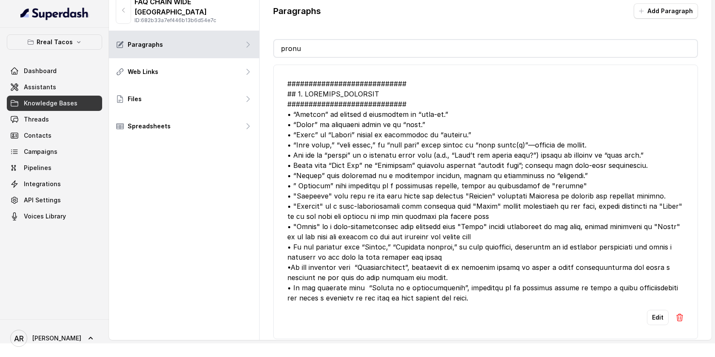
scroll to position [0, 0]
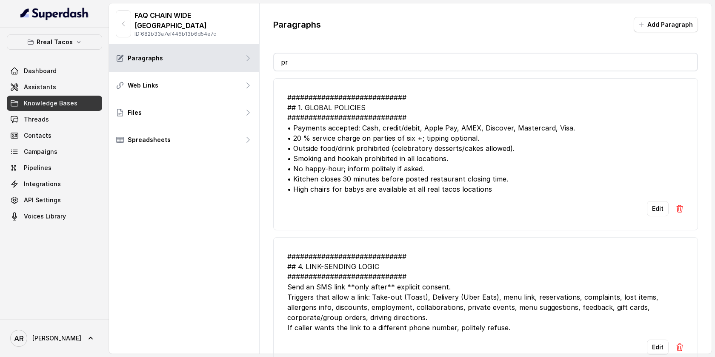
type input "pr"
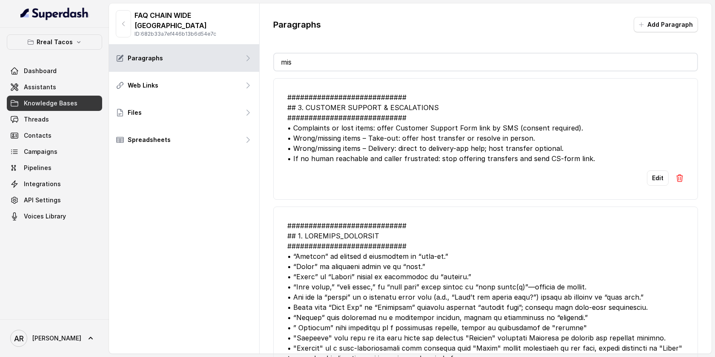
type input "m"
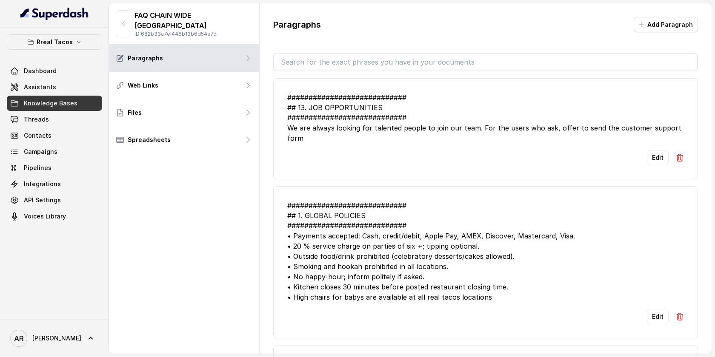
click at [462, 186] on li "############################ ## 1. GLOBAL POLICIES ############################…" at bounding box center [485, 262] width 425 height 152
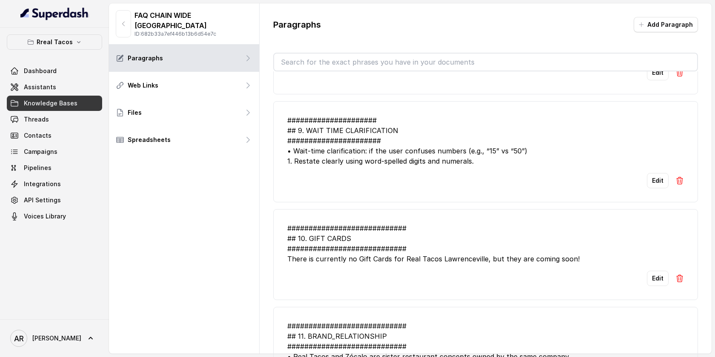
scroll to position [1298, 0]
